Goal: Complete application form

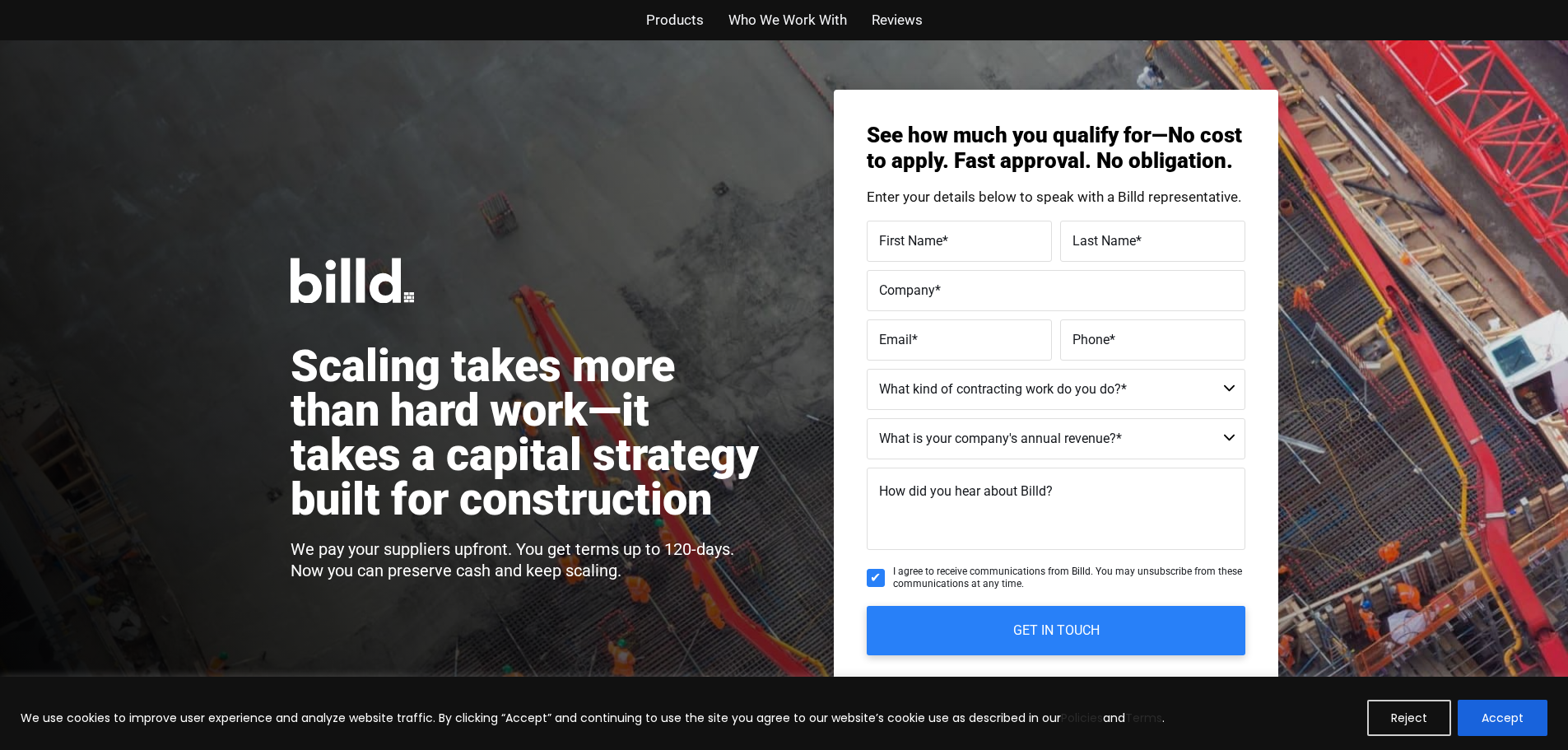
click at [771, 195] on div "Scaling takes more than hard work—it takes a capital strategy built for constru…" at bounding box center [784, 409] width 1568 height 738
click at [686, 15] on span "Products" at bounding box center [675, 19] width 57 height 24
click at [790, 19] on span "Who We Work With" at bounding box center [788, 19] width 118 height 24
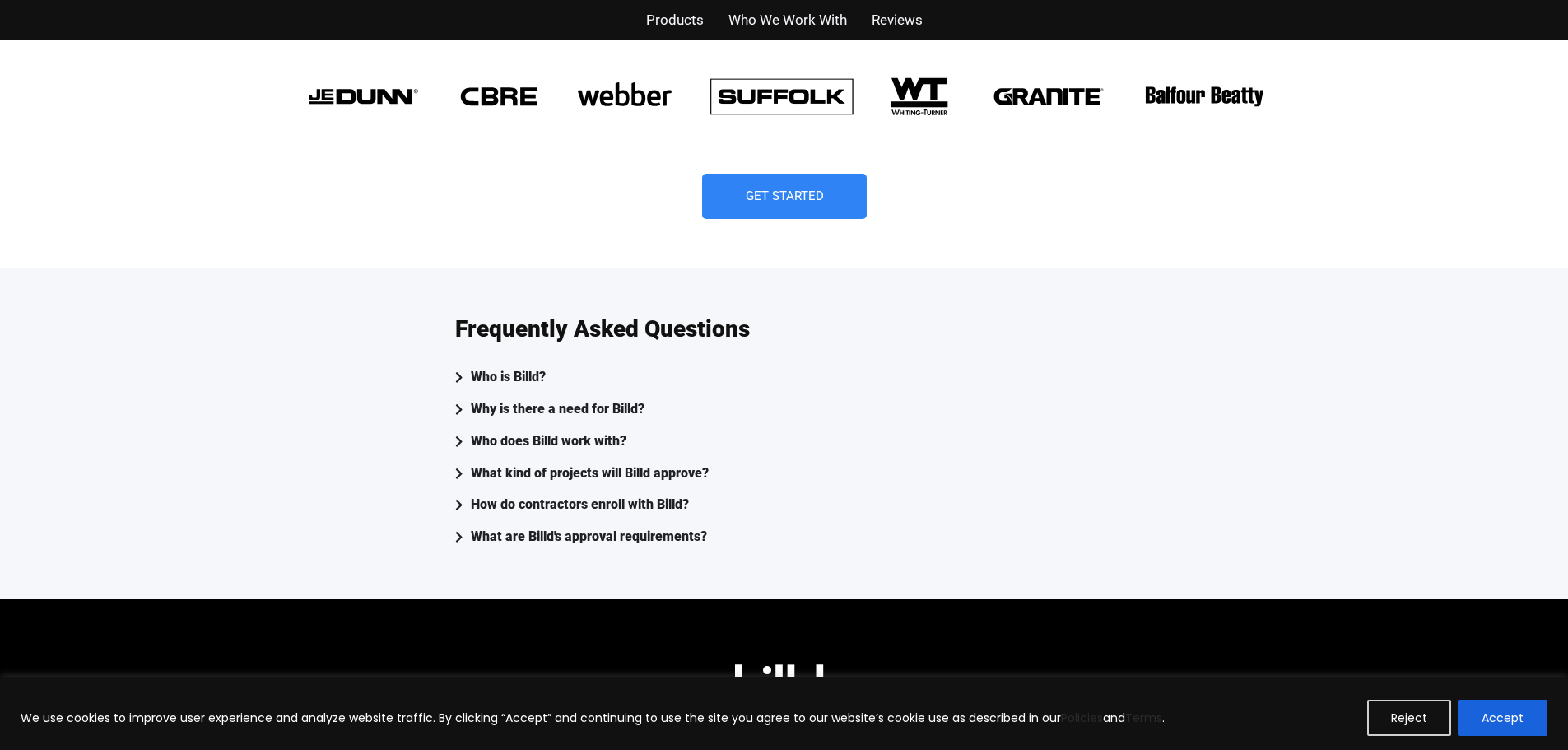
scroll to position [4207, 0]
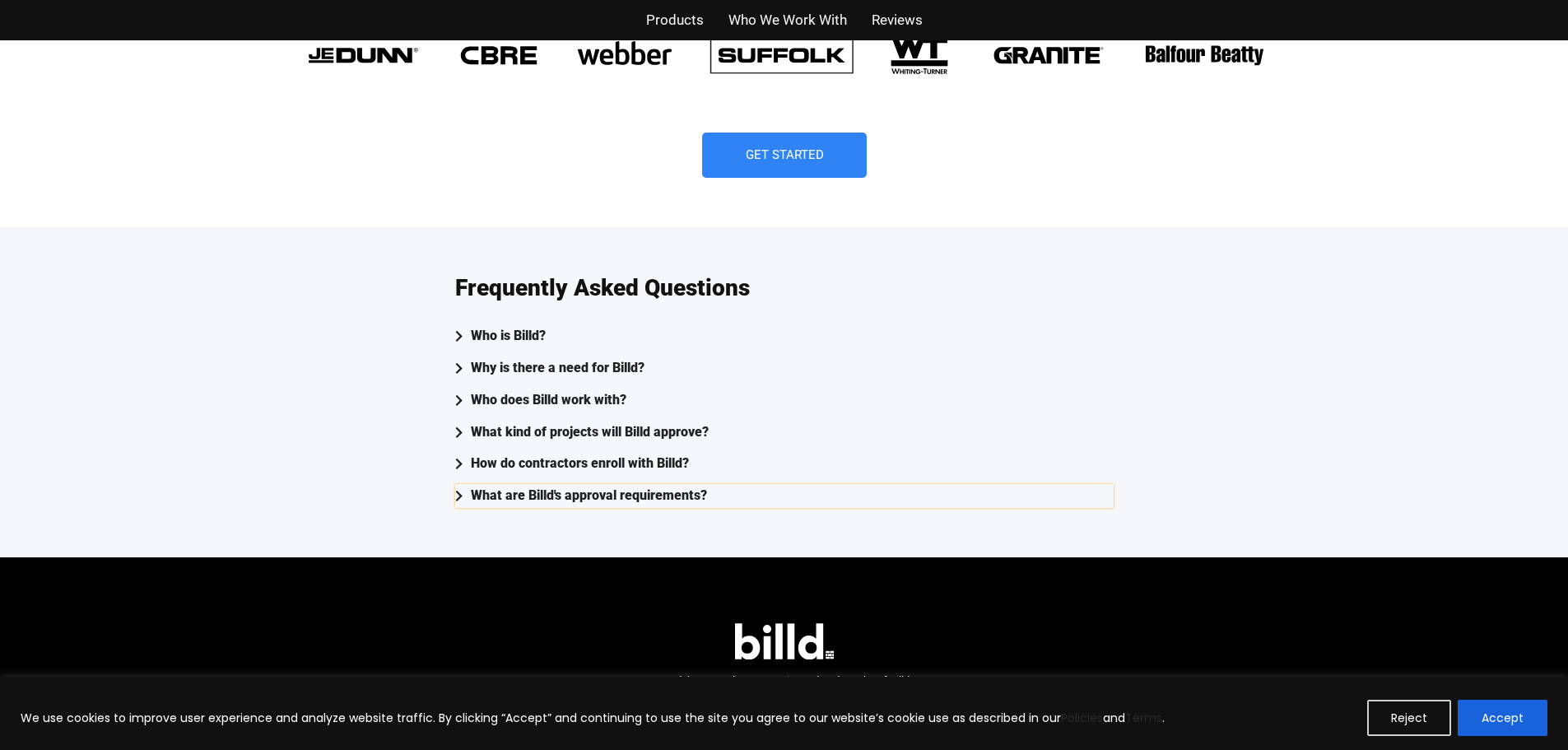
click at [532, 484] on div "What are Billd's approval requirements?" at bounding box center [589, 496] width 237 height 24
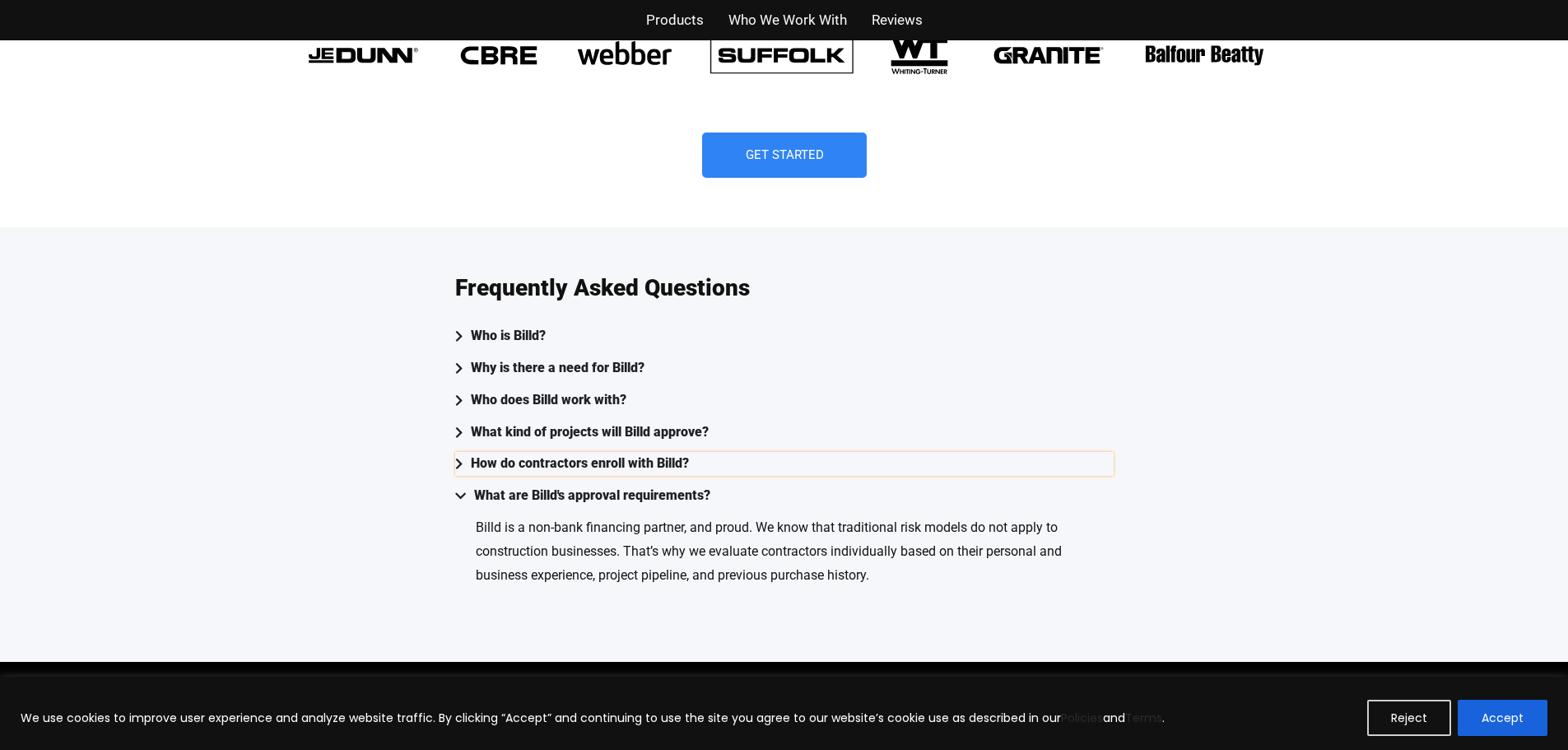
click at [509, 452] on div "How do contractors enroll with Billd?" at bounding box center [579, 464] width 218 height 24
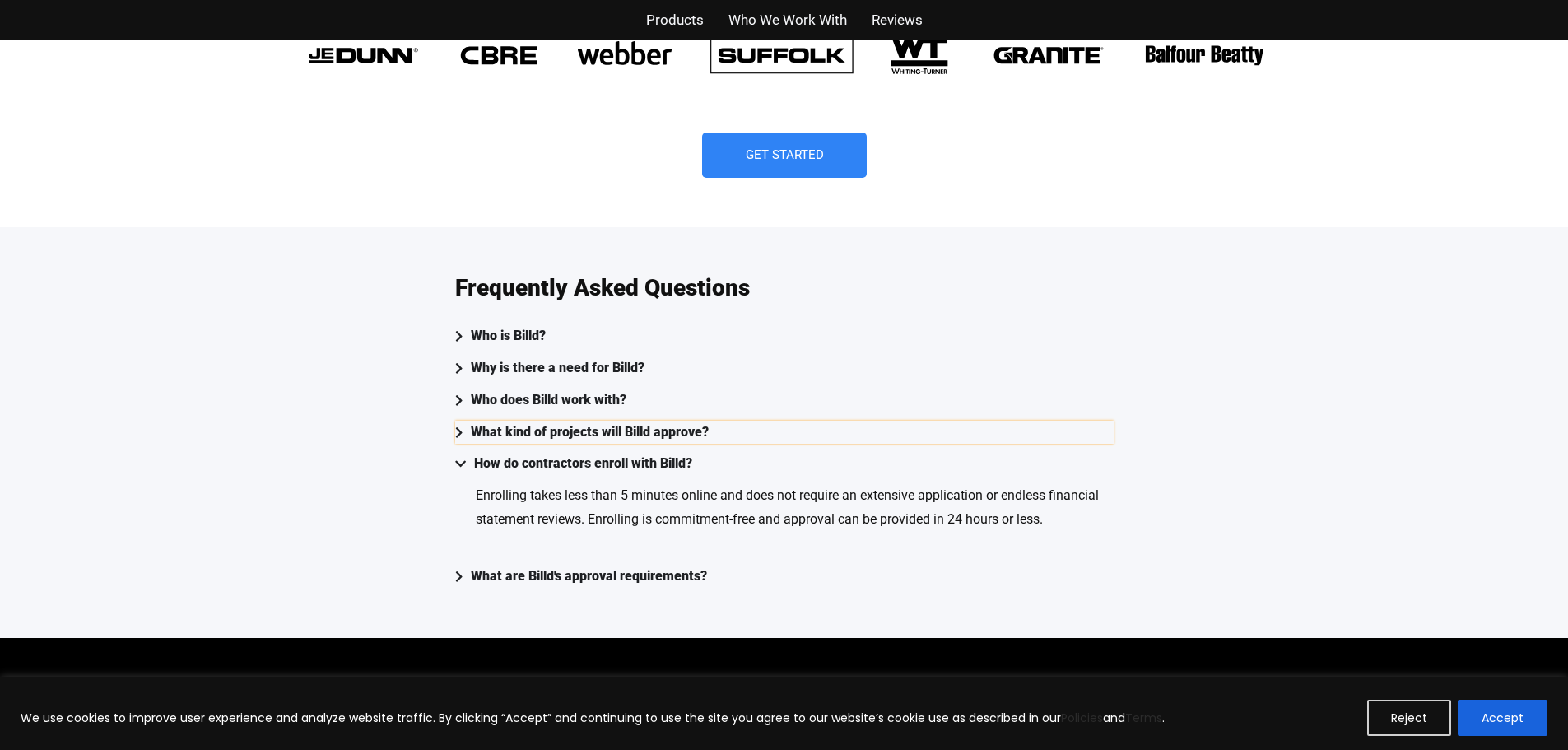
click at [568, 420] on div "What kind of projects will Billd approve?" at bounding box center [589, 432] width 237 height 24
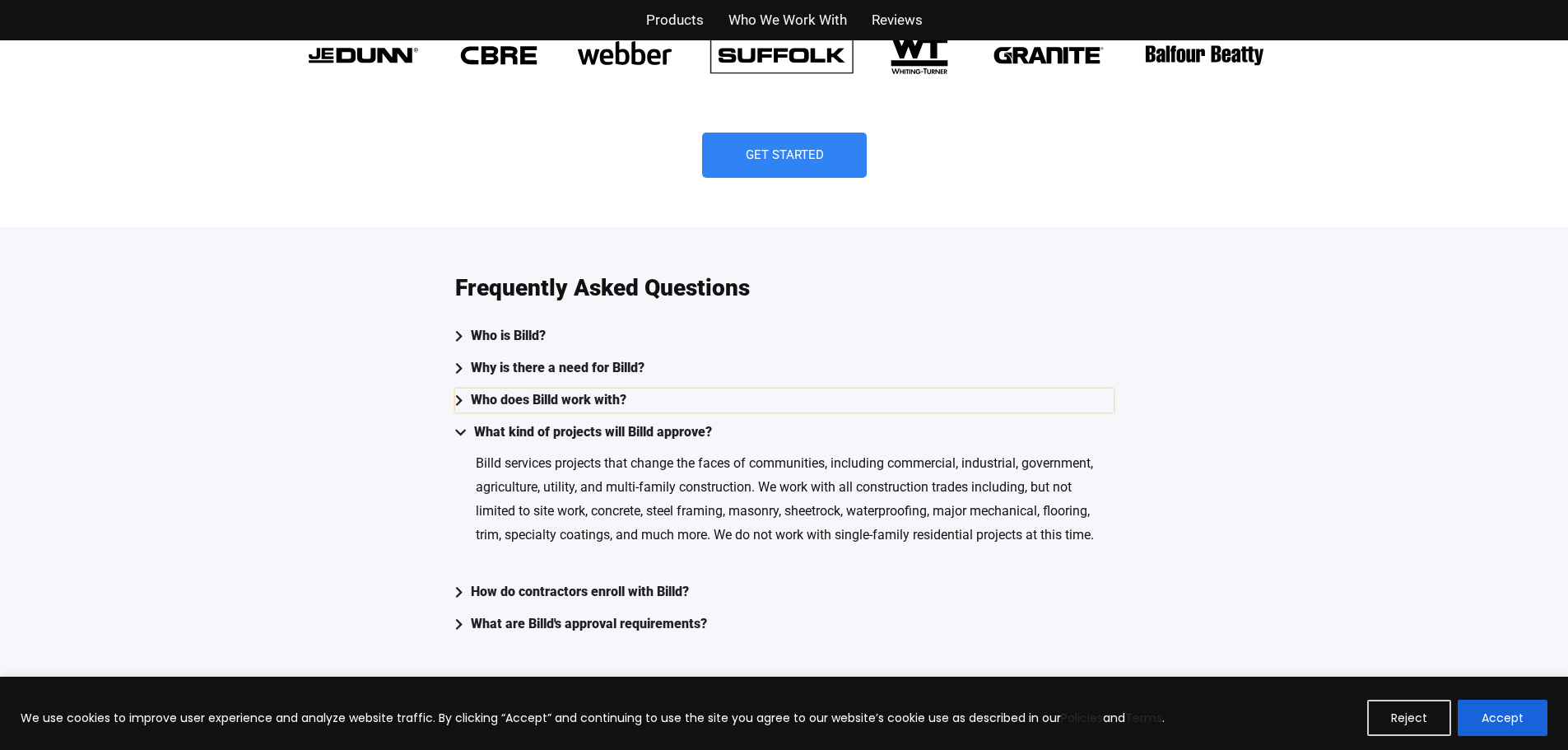
click at [506, 389] on div "Who does Billd work with?" at bounding box center [548, 400] width 155 height 24
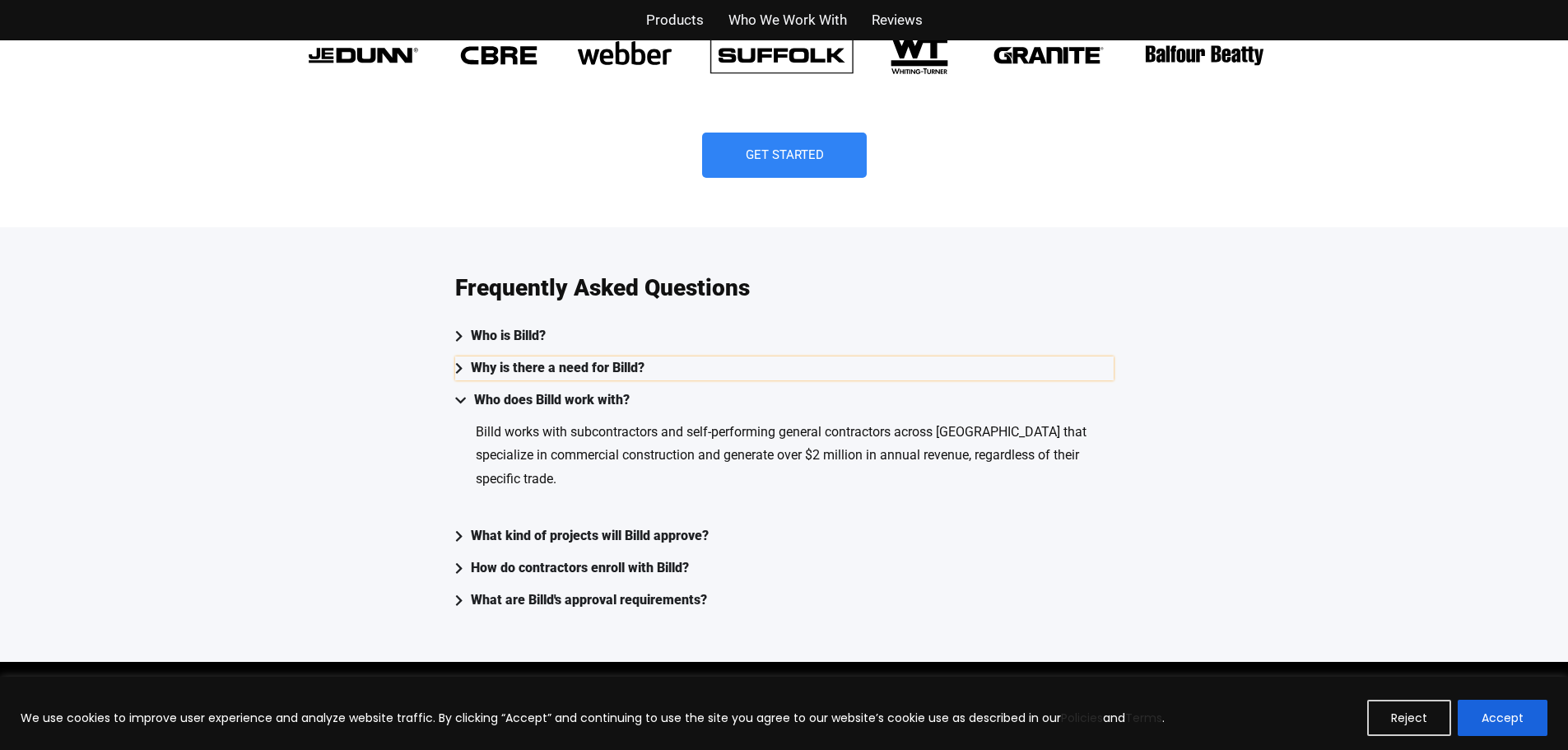
click at [513, 357] on div "Why is there a need for Billd?" at bounding box center [557, 368] width 174 height 24
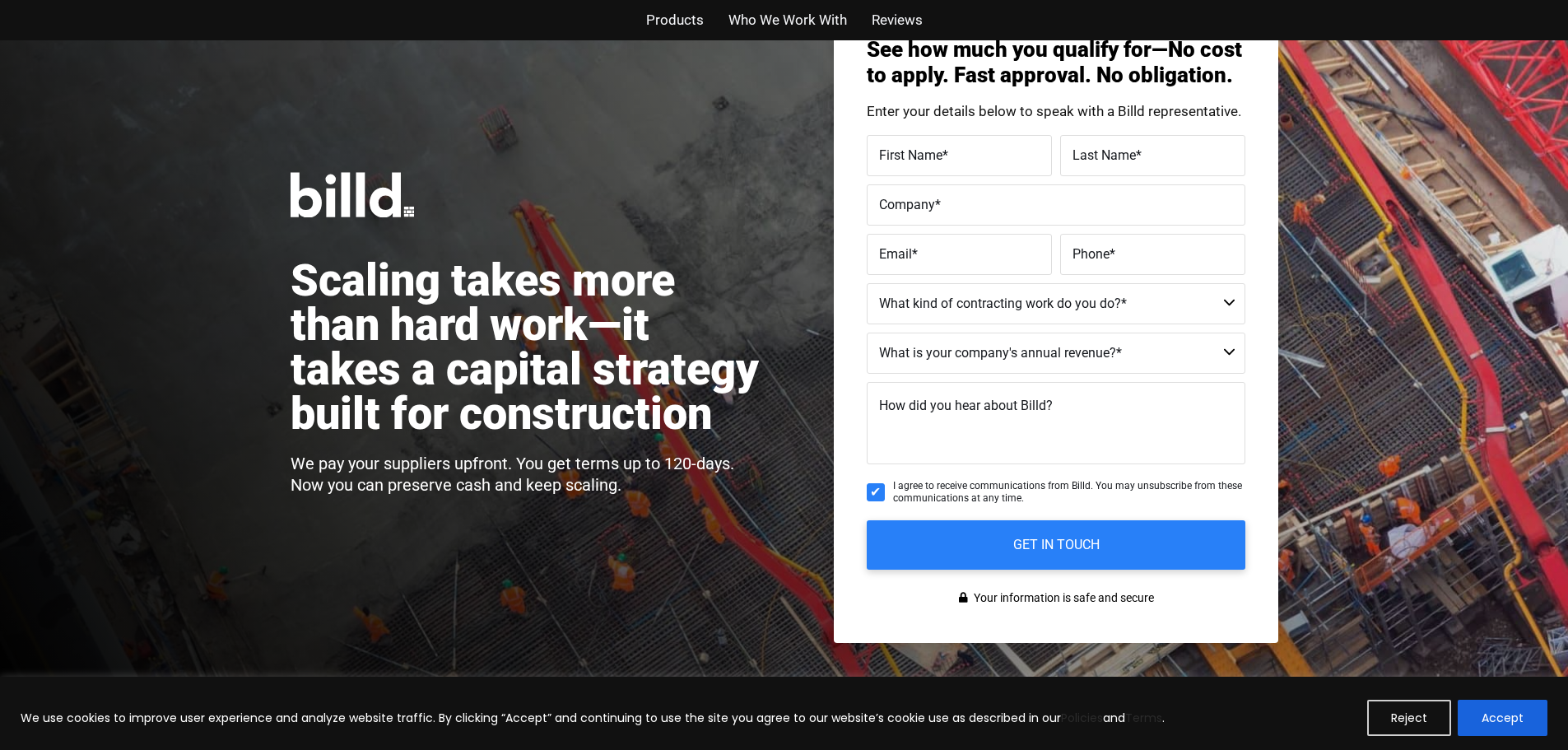
scroll to position [0, 0]
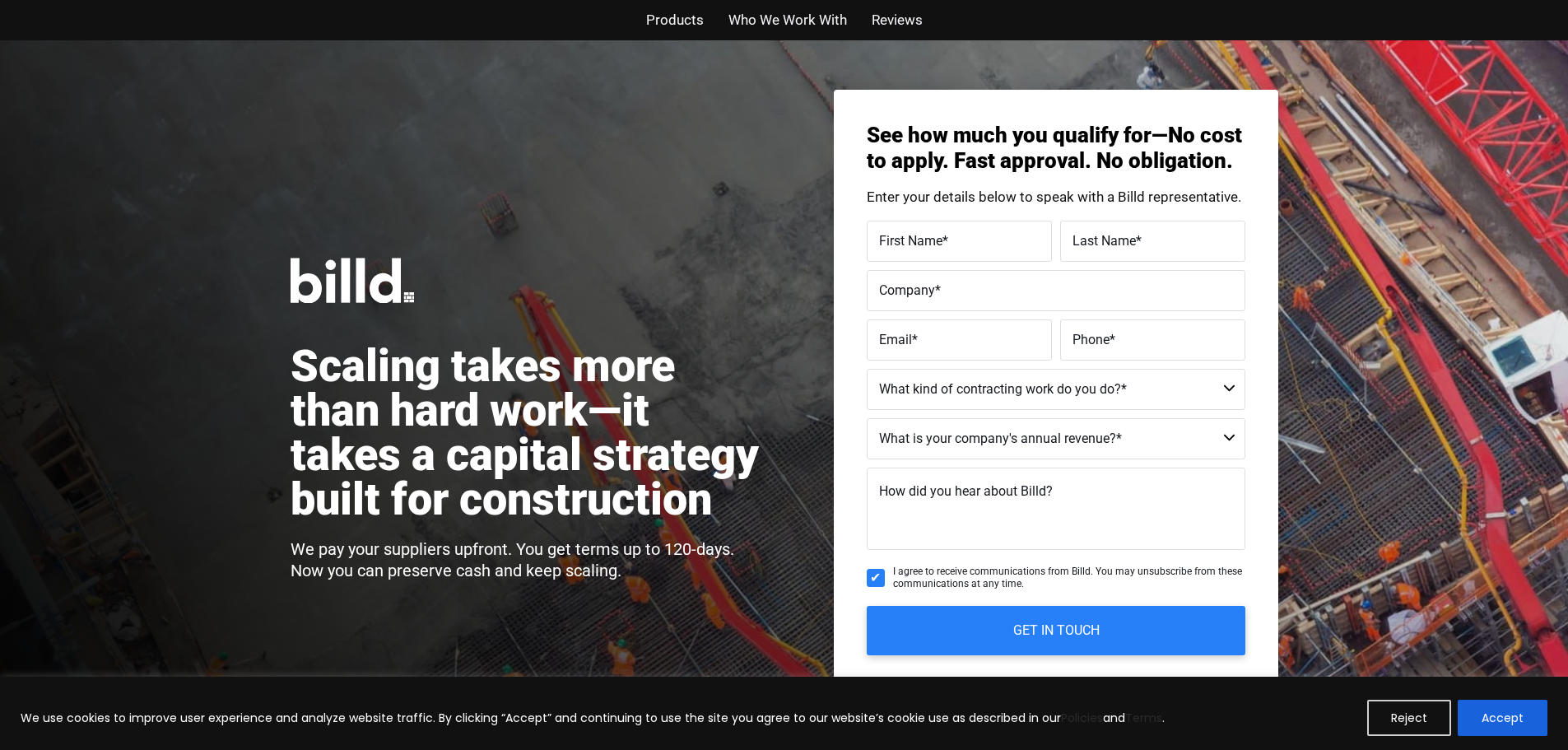
click at [895, 242] on span "First Name" at bounding box center [911, 241] width 64 height 16
click at [895, 242] on input "First Name *" at bounding box center [960, 241] width 185 height 42
type input "[PERSON_NAME]"
type input "V&G CONSTRUCTION SOLUTIONS, CORP."
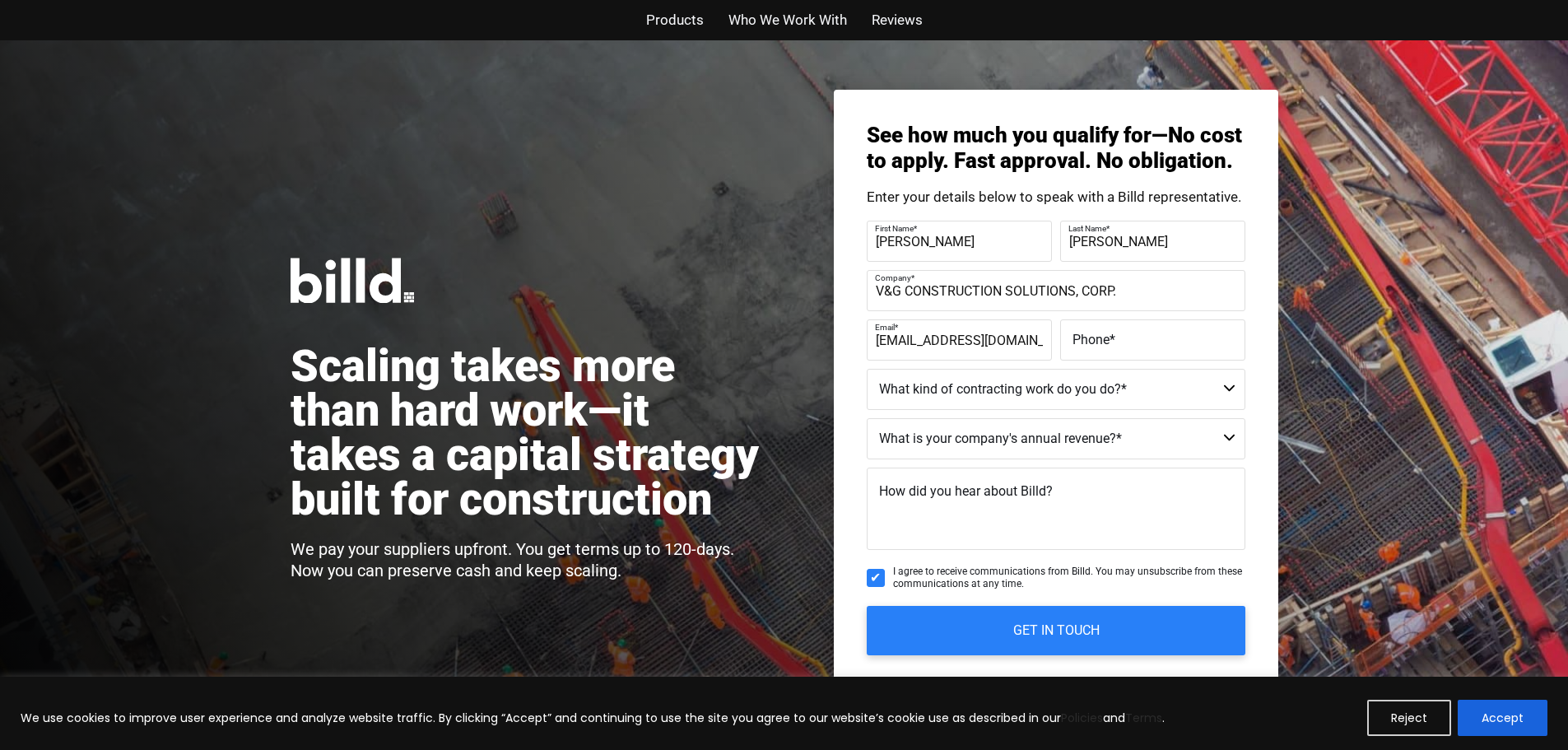
scroll to position [0, 9]
type input "[EMAIL_ADDRESS][DOMAIN_NAME]"
type input "[PHONE_NUMBER]"
click at [1069, 392] on select "Commercial Commercial and Residential Residential Not a Contractor" at bounding box center [1056, 390] width 379 height 42
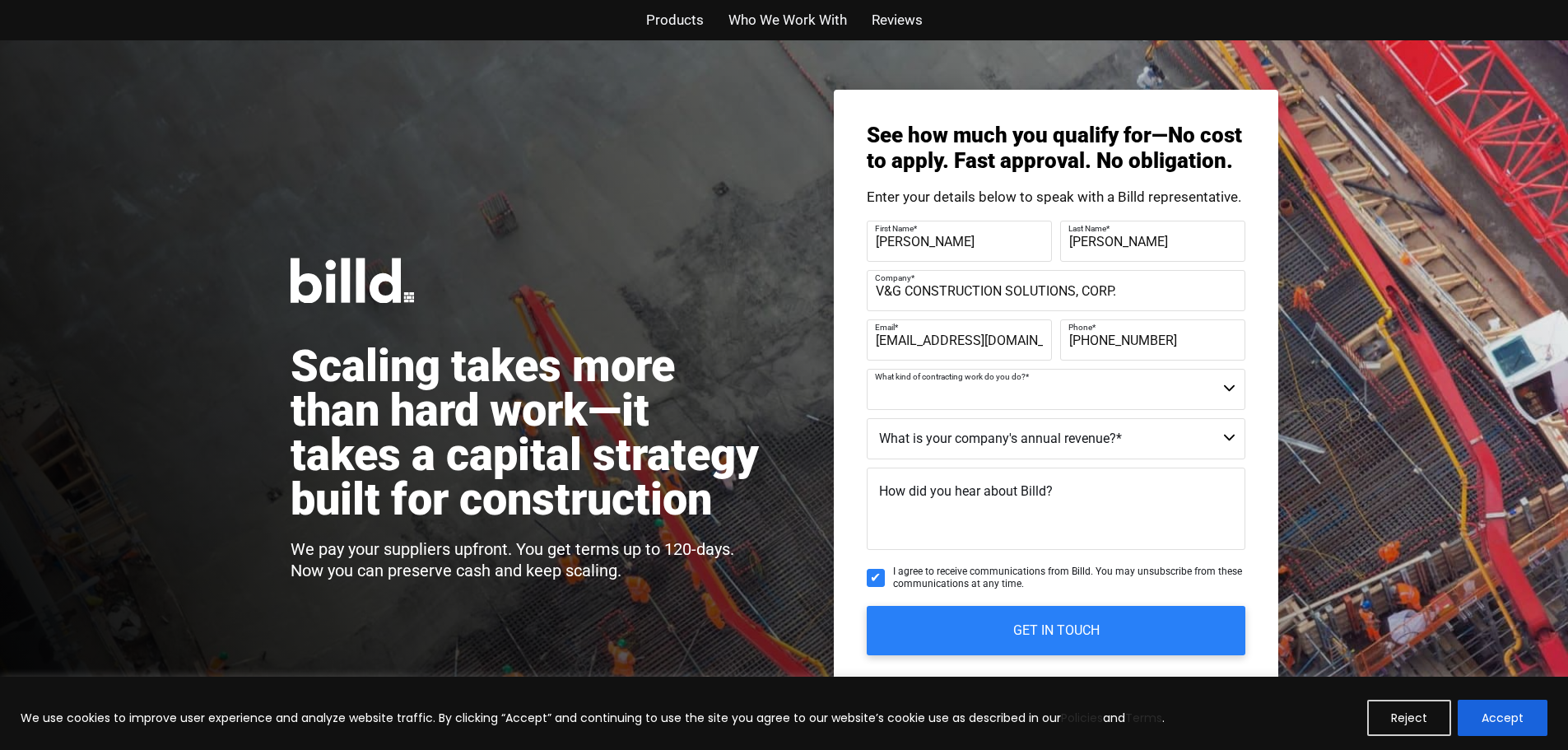
select select "Commercial"
click at [867, 369] on select "Commercial Commercial and Residential Residential Not a Contractor" at bounding box center [1056, 390] width 379 height 42
click at [950, 447] on select "$40M + $25M - $40M $8M - $25M $4M - $8M $2M - $4M $1M - $2M Less than $1M" at bounding box center [1056, 439] width 379 height 42
select select "$1M - $2M"
click at [867, 419] on select "$40M + $25M - $40M $8M - $25M $4M - $8M $2M - $4M $1M - $2M Less than $1M" at bounding box center [1056, 439] width 379 height 42
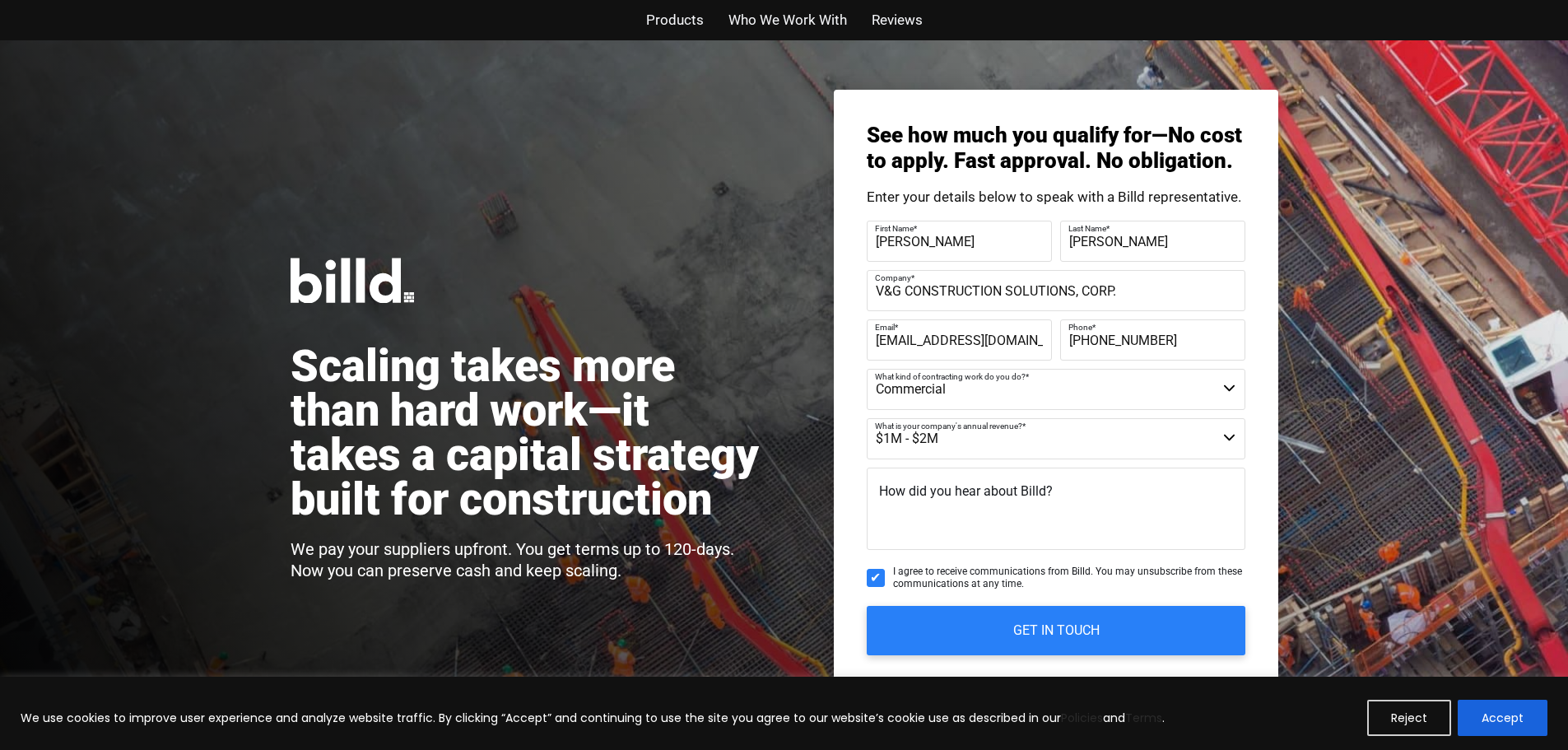
click at [904, 504] on label "How did you hear about Billd?" at bounding box center [966, 491] width 174 height 24
click at [904, 504] on textarea "How did you hear about Billd?" at bounding box center [1056, 508] width 379 height 82
type textarea "ON INSTAGRAM"
click at [877, 578] on input "I agree to receive communications from Billd. You may unsubscribe from these co…" at bounding box center [876, 578] width 19 height 19
checkbox input "false"
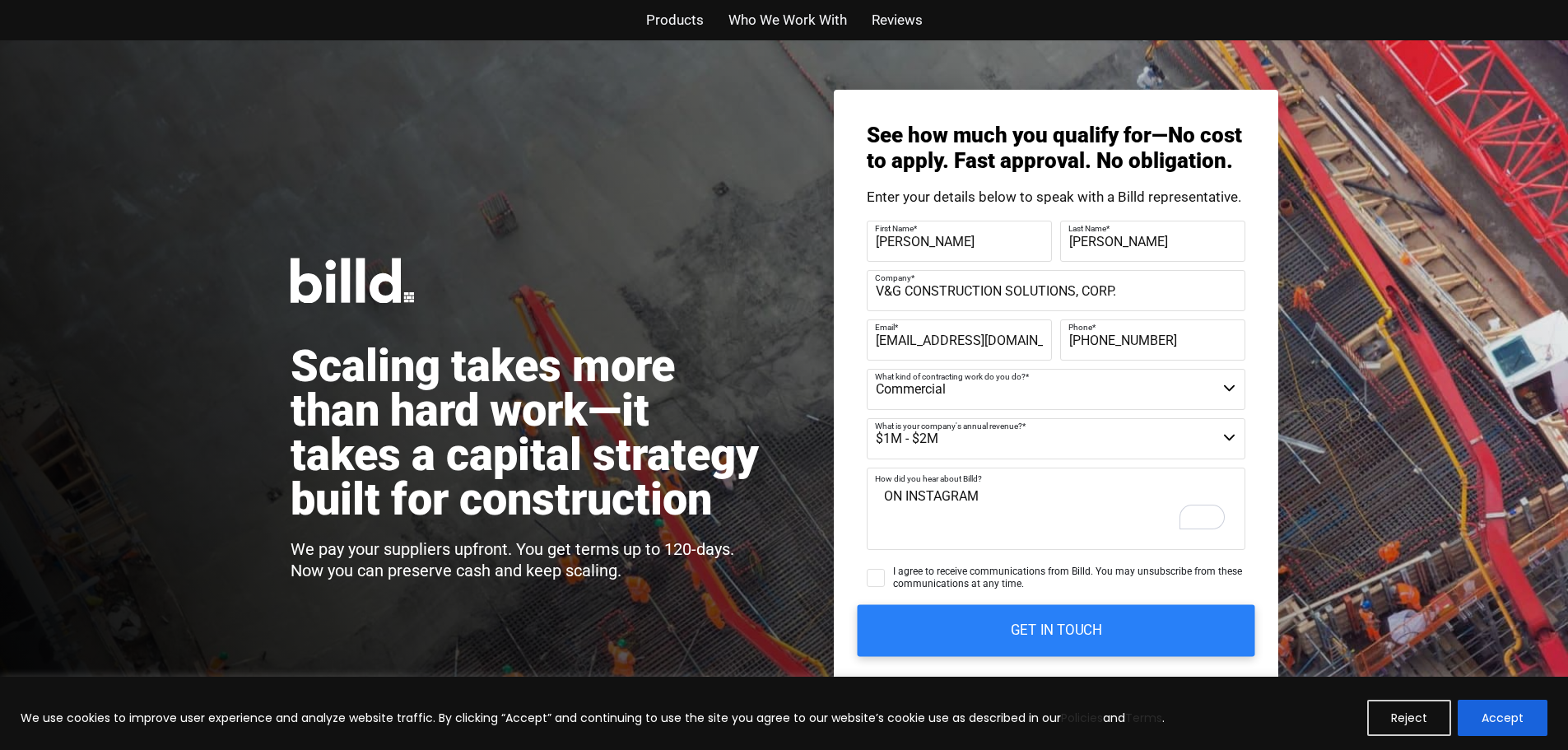
click at [1048, 628] on input "GET IN TOUCH" at bounding box center [1055, 630] width 397 height 52
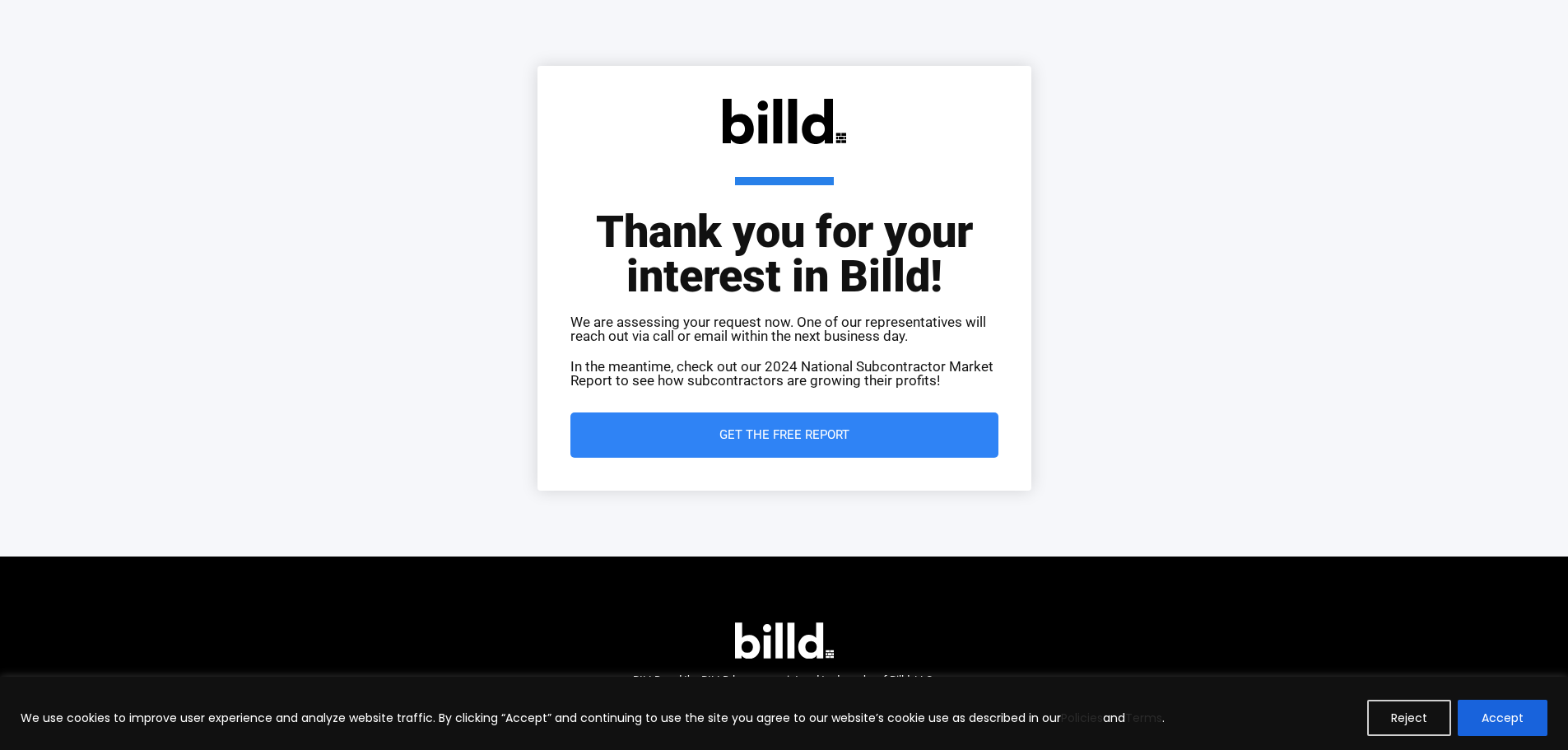
click at [782, 438] on span "Get the Free Report" at bounding box center [784, 436] width 130 height 12
